Goal: Communication & Community: Connect with others

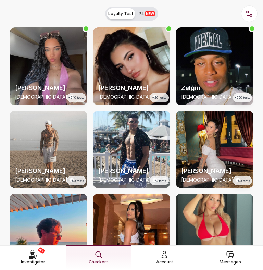
click at [229, 261] on span "Messages" at bounding box center [231, 262] width 22 height 7
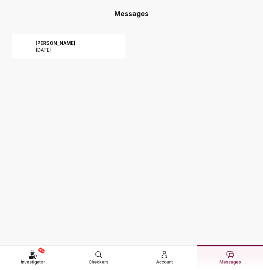
click at [74, 47] on div "Lara 2025 October 12" at bounding box center [68, 46] width 113 height 25
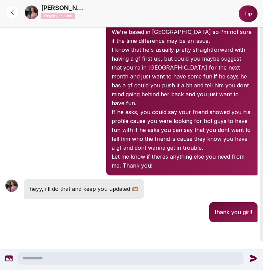
scroll to position [32, 0]
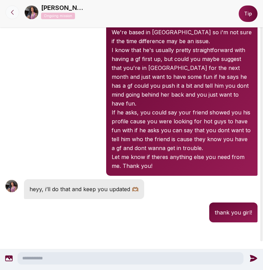
click at [15, 13] on icon at bounding box center [12, 12] width 7 height 7
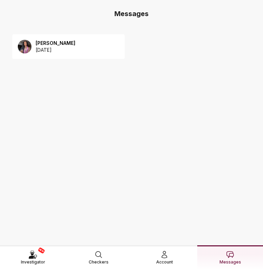
click at [108, 255] on link "Checkers" at bounding box center [99, 258] width 66 height 24
